Goal: Check status: Check status

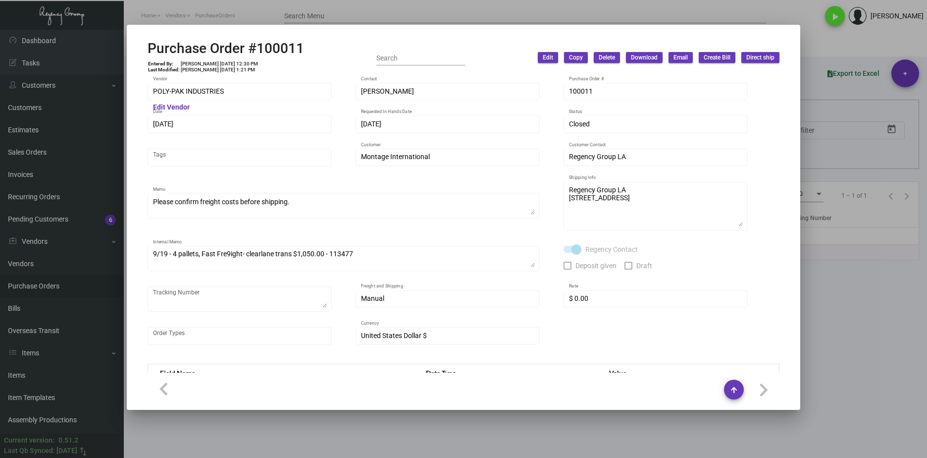
scroll to position [198, 0]
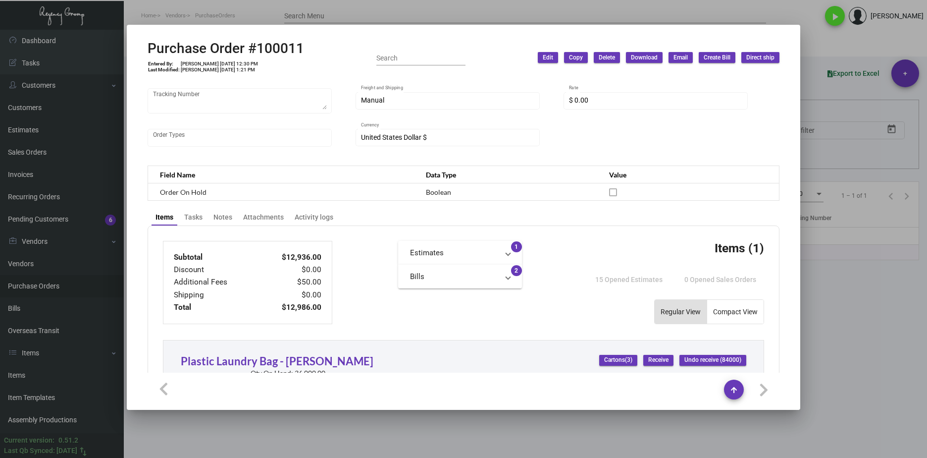
click at [364, 432] on div at bounding box center [463, 229] width 927 height 458
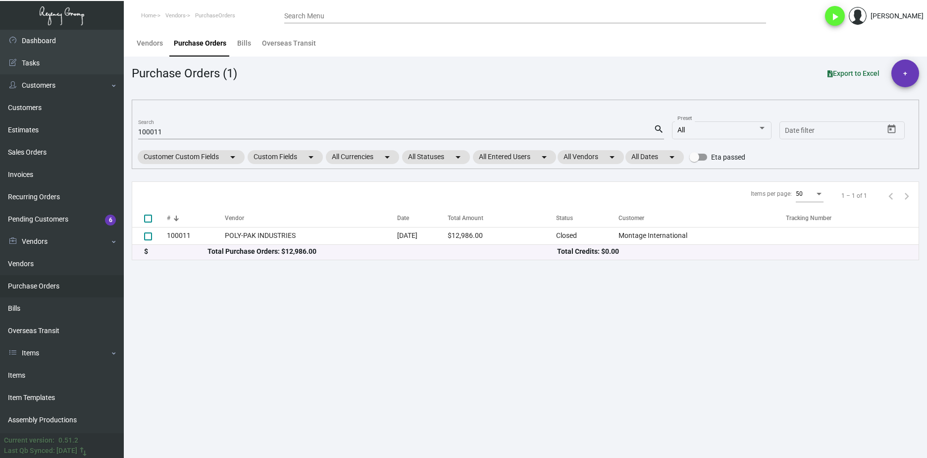
click at [146, 130] on input "100011" at bounding box center [395, 132] width 515 height 8
paste input "6535"
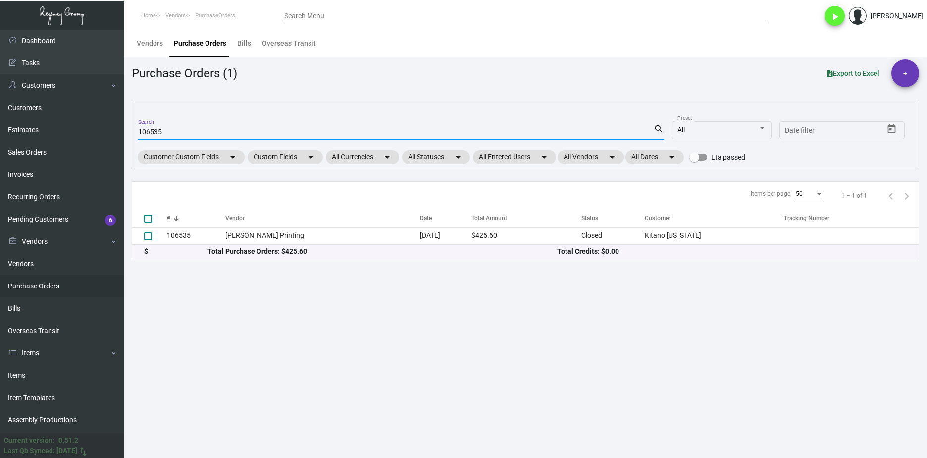
type input "106535"
click at [243, 245] on div "$ Total Purchase Orders: $425.60 Total Credits: $0.00" at bounding box center [525, 252] width 786 height 15
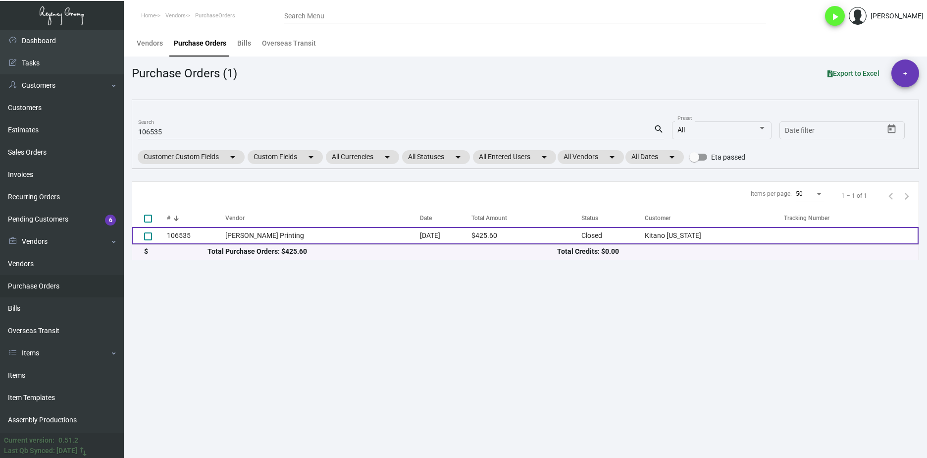
click at [244, 241] on td "[PERSON_NAME] Printing" at bounding box center [322, 235] width 194 height 17
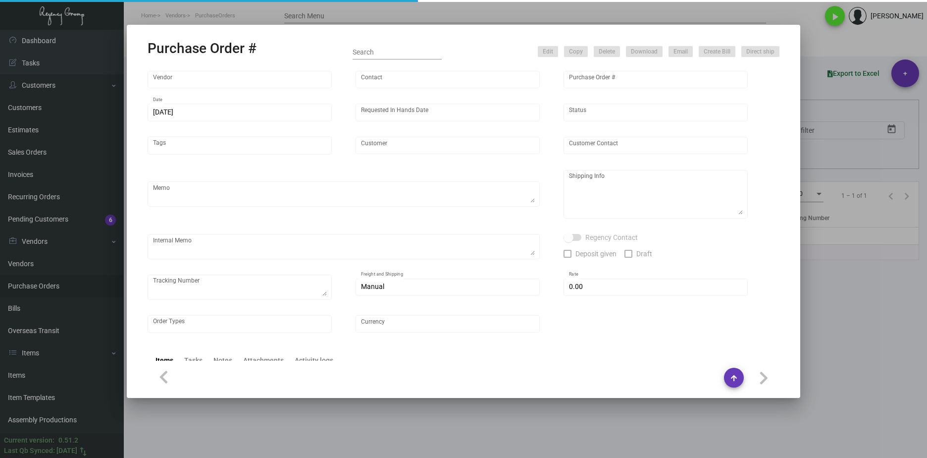
type input "[PERSON_NAME] Printing"
type input "[PERSON_NAME]"
type input "106535"
type input "[DATE]"
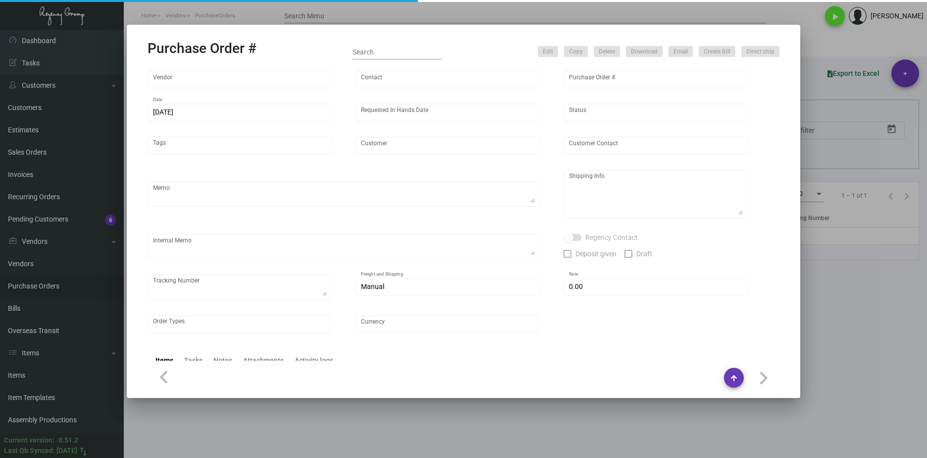
type input "Kitano [US_STATE]"
type input "[PERSON_NAME]"
type textarea "Please reach out to SH for UPS labels. Reorder - Purchase Order #102105"
type textarea "Kitano [US_STATE] - [PERSON_NAME][GEOGRAPHIC_DATA][STREET_ADDRESS][US_STATE]"
type textarea "7/25 - Requested ESD."
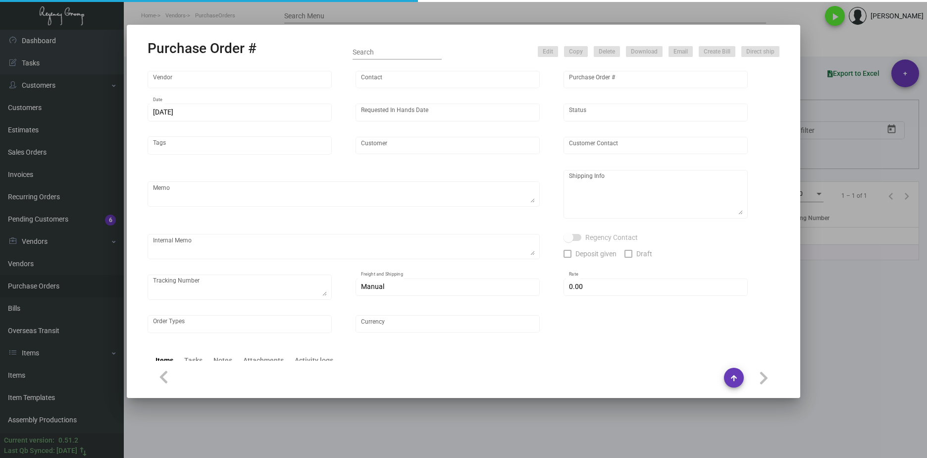
type input "$ 0.00"
type input "United States Dollar $"
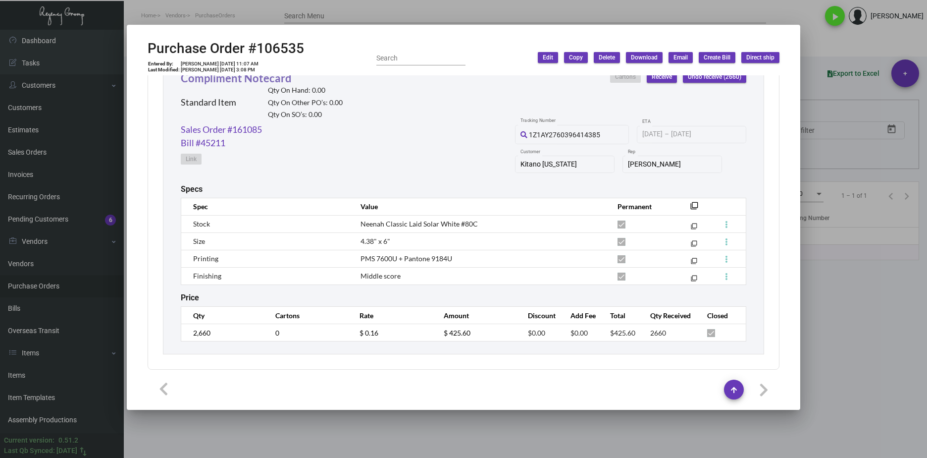
scroll to position [483, 0]
